Goal: Information Seeking & Learning: Learn about a topic

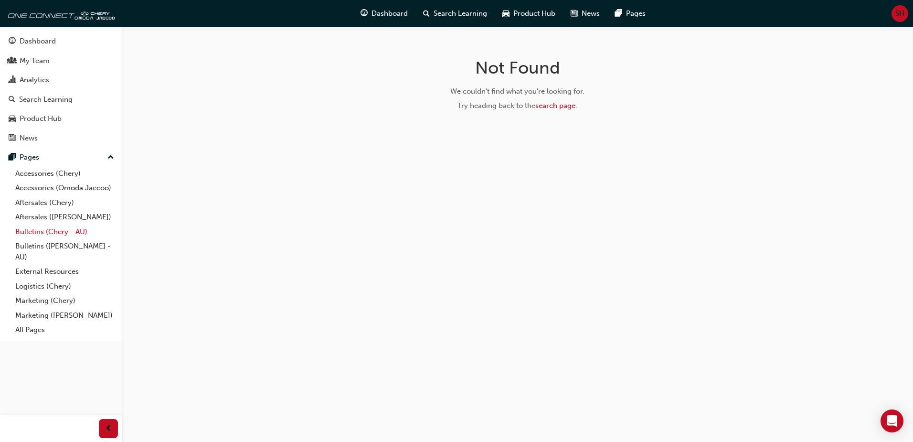
click at [32, 231] on link "Bulletins (Chery - AU)" at bounding box center [64, 231] width 106 height 15
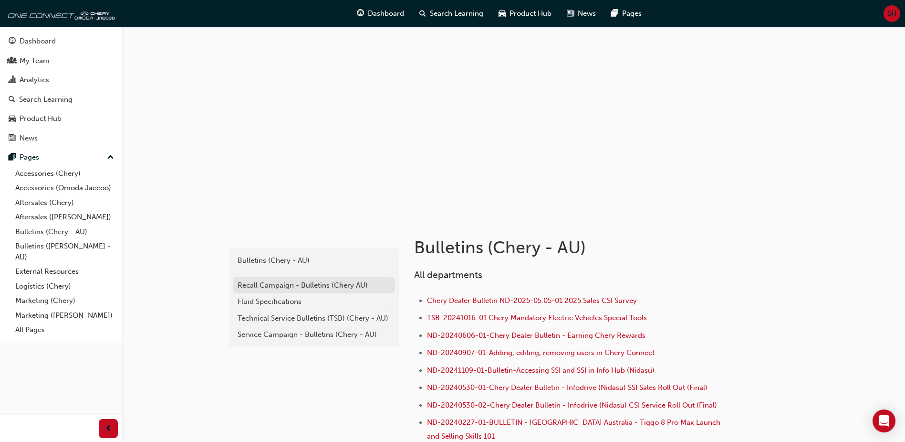
click at [300, 288] on div "Recall Campaign - Bulletins (Chery AU)" at bounding box center [314, 285] width 153 height 11
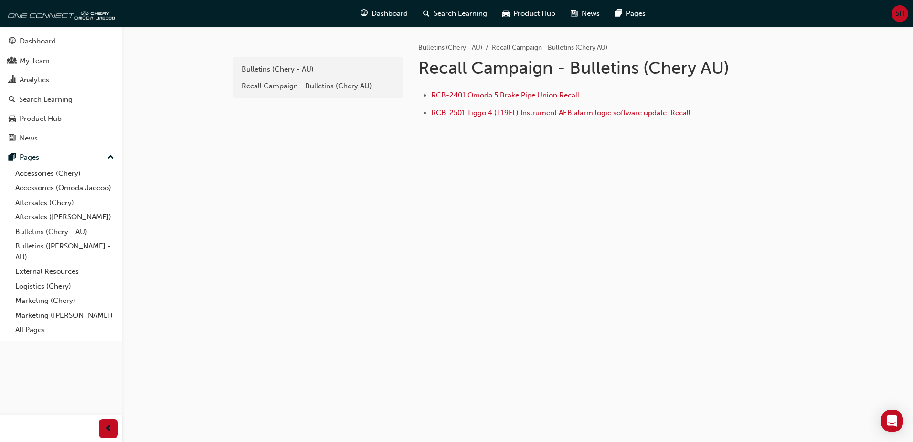
click at [465, 112] on span "RCB-2501 Tiggo 4 (T19FL) Instrument AEB alarm logic software update ﻿ Recall" at bounding box center [560, 112] width 259 height 9
